Goal: Task Accomplishment & Management: Use online tool/utility

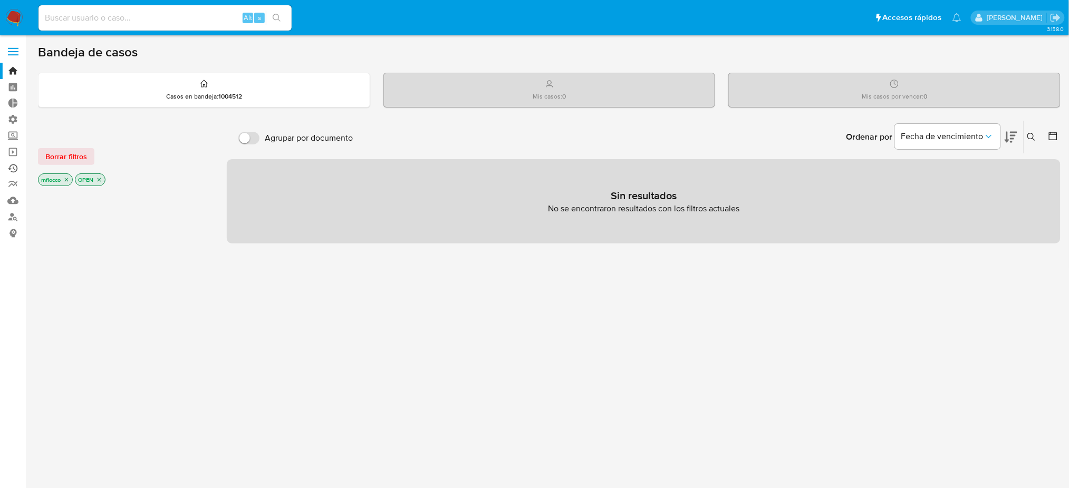
click at [3, 164] on link "Ejecuciones automáticas" at bounding box center [62, 168] width 125 height 16
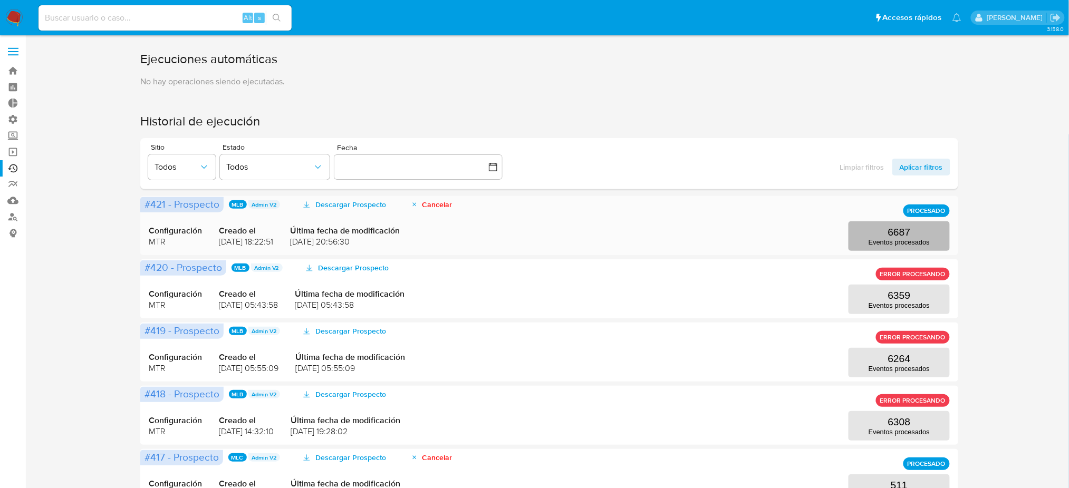
click at [905, 237] on p "6687" at bounding box center [899, 233] width 23 height 12
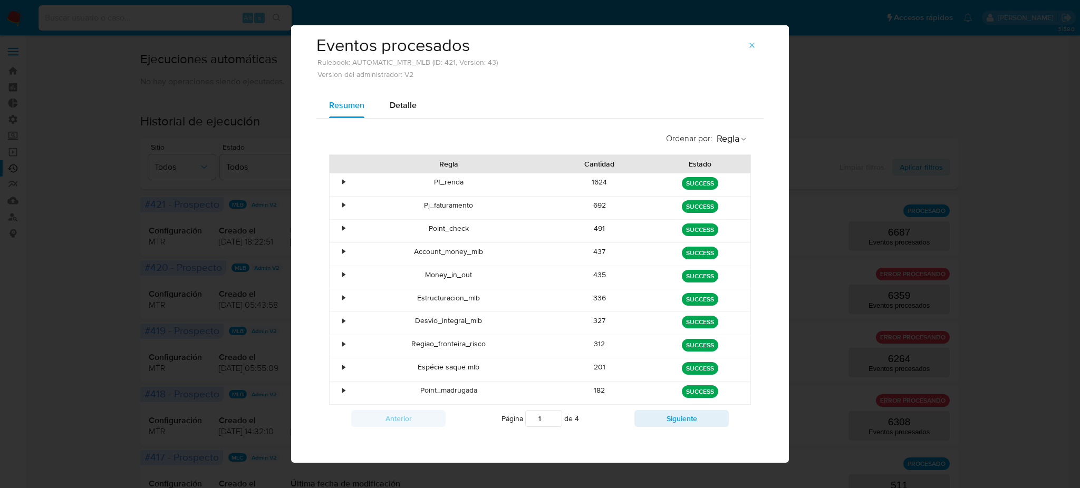
scroll to position [18, 0]
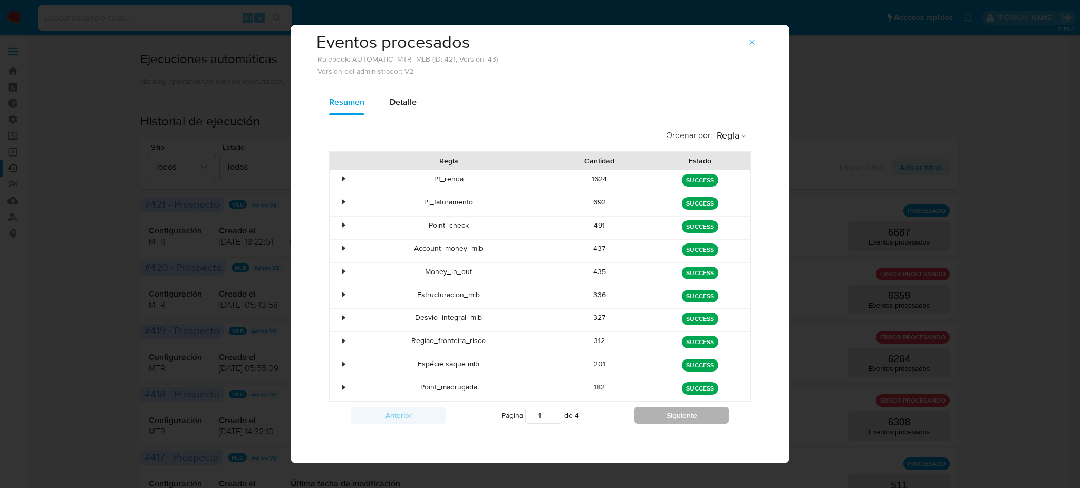
click at [646, 422] on button "Siguiente" at bounding box center [681, 415] width 94 height 17
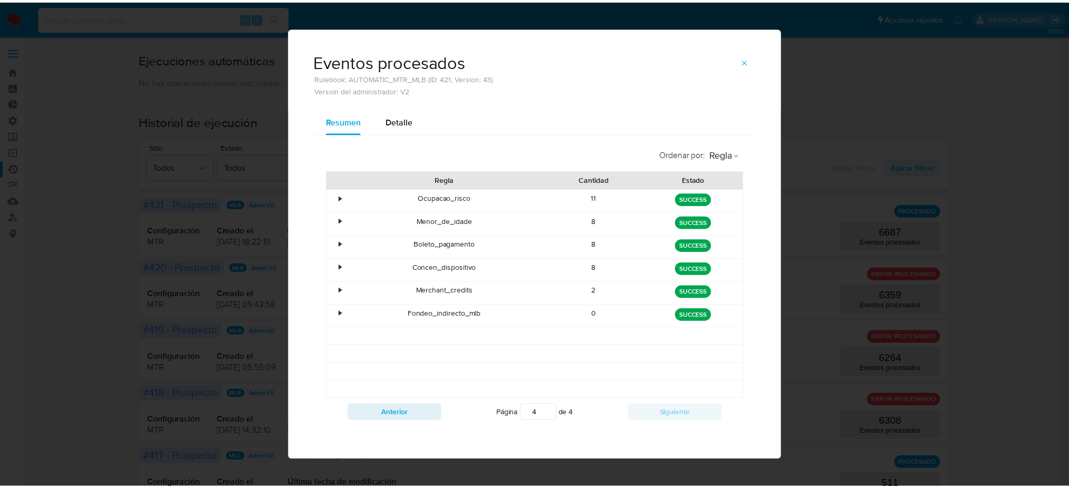
scroll to position [0, 0]
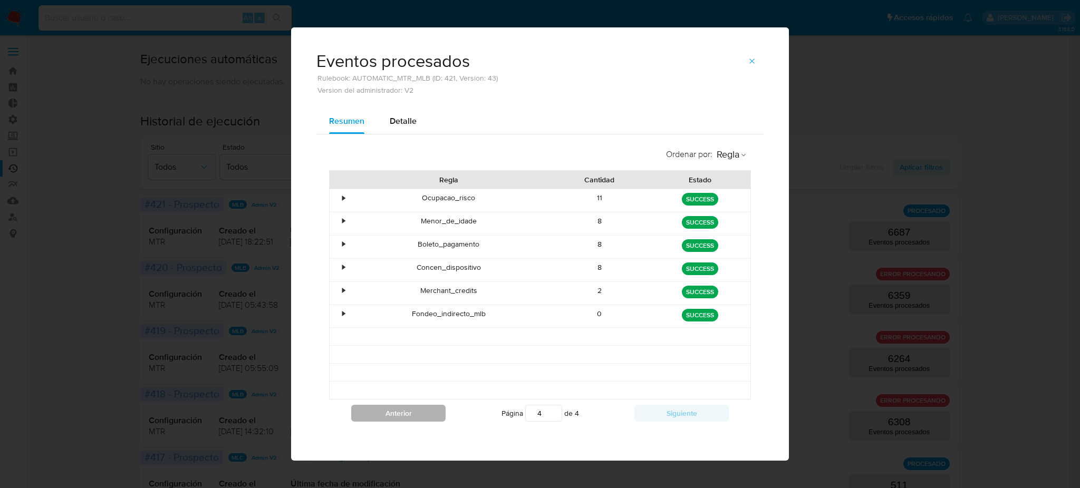
click at [385, 421] on button "Anterior" at bounding box center [398, 413] width 94 height 17
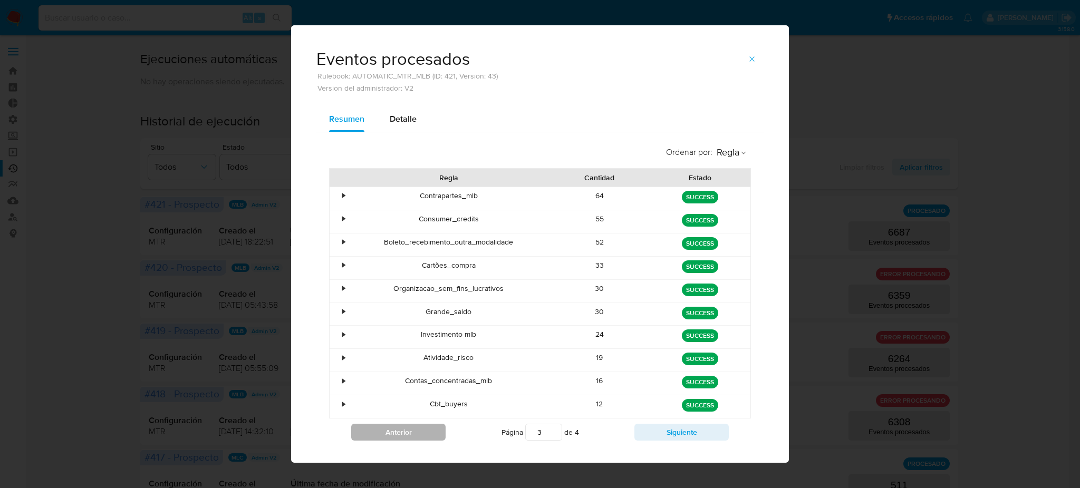
click at [392, 429] on button "Anterior" at bounding box center [398, 432] width 94 height 17
click at [391, 425] on button "Anterior" at bounding box center [398, 432] width 94 height 17
type input "1"
click at [748, 55] on icon "button" at bounding box center [752, 59] width 8 height 8
